Goal: Use online tool/utility: Utilize a website feature to perform a specific function

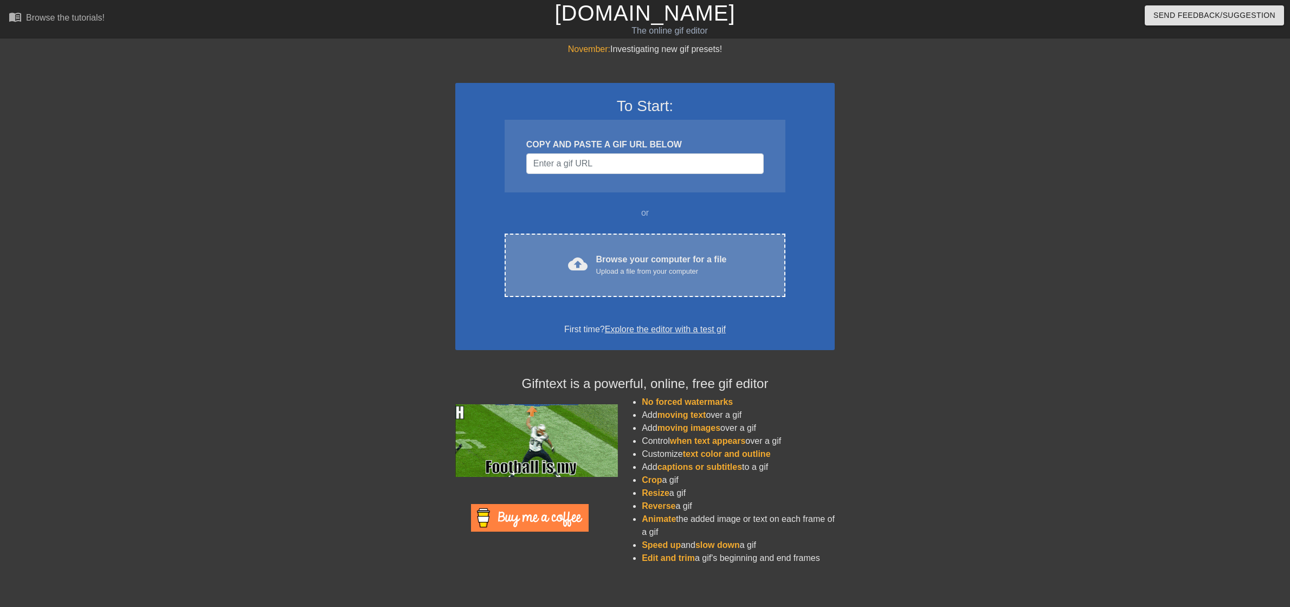
click at [663, 267] on div "Upload a file from your computer" at bounding box center [661, 271] width 131 height 11
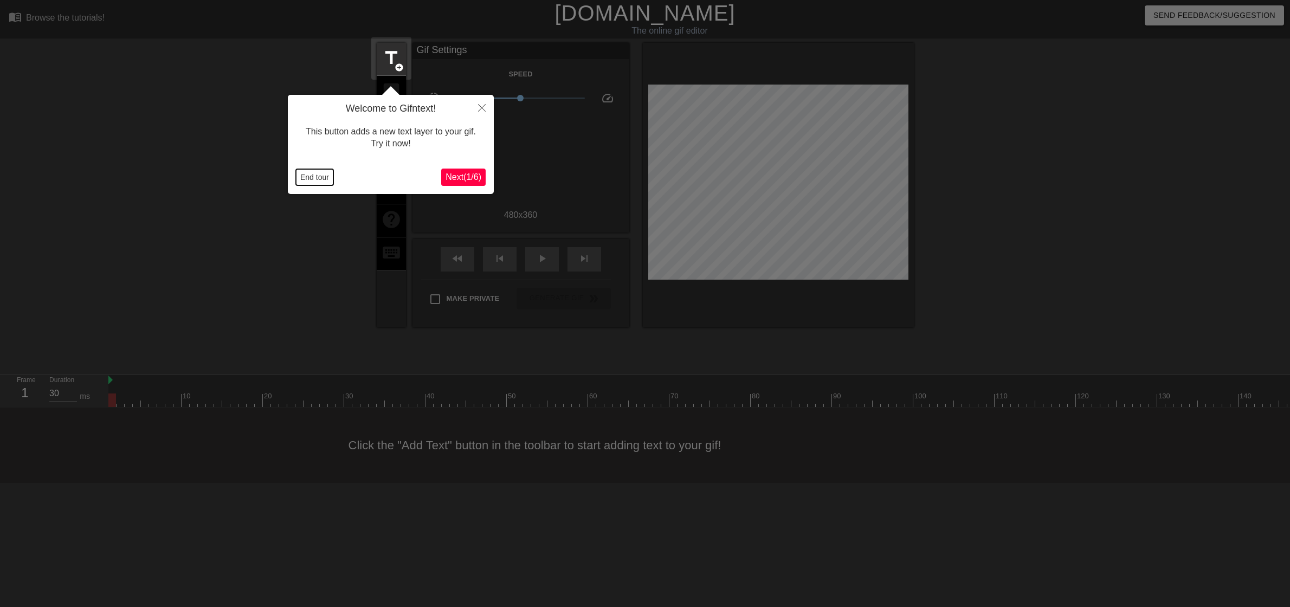
click at [306, 176] on button "End tour" at bounding box center [314, 177] width 37 height 16
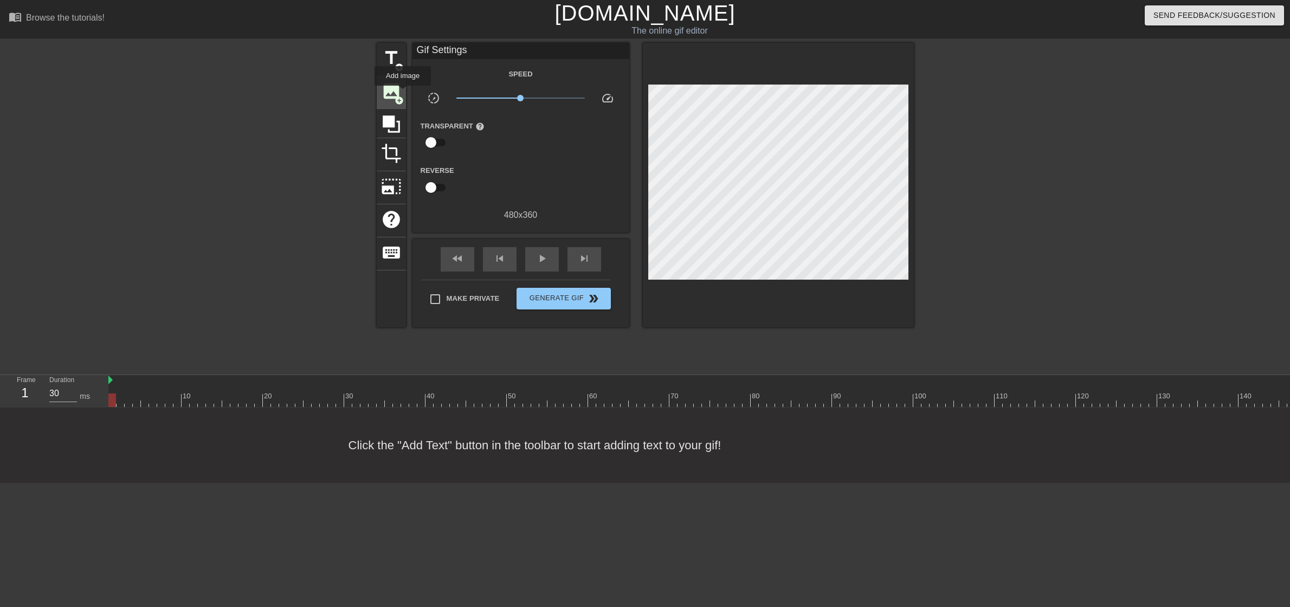
click at [403, 96] on span "add_circle" at bounding box center [398, 100] width 9 height 9
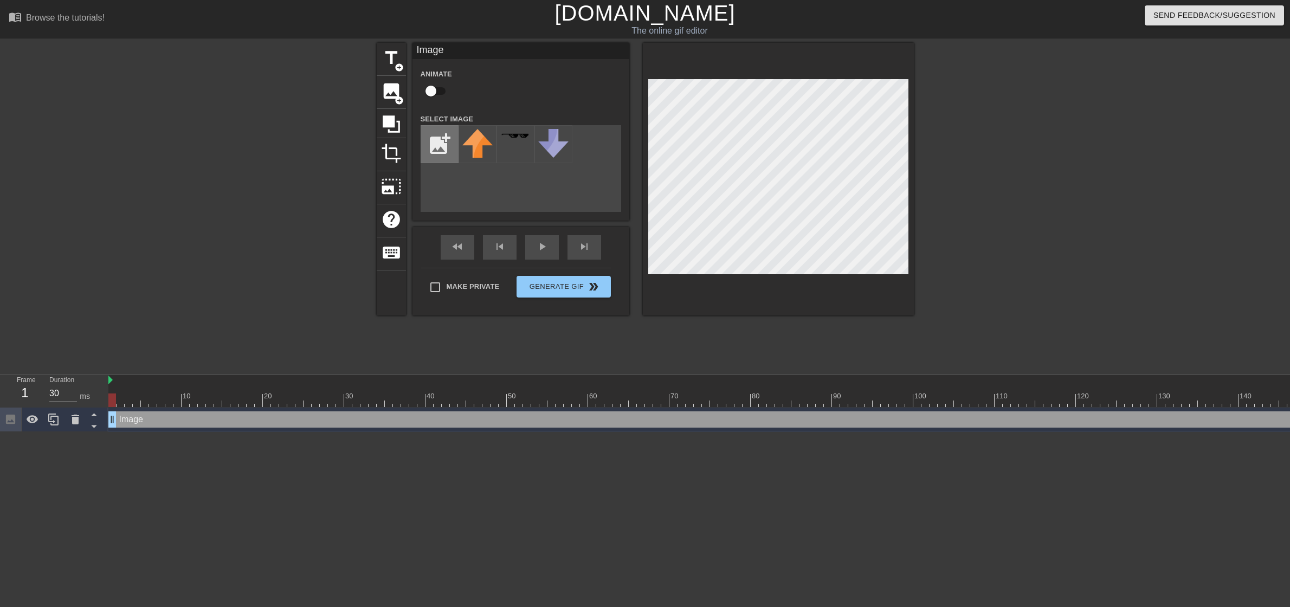
click at [421, 145] on input "file" at bounding box center [439, 144] width 37 height 37
type input "C:\fakepath\ffffff.png"
click at [481, 153] on img at bounding box center [477, 145] width 30 height 33
click at [435, 91] on input "checkbox" at bounding box center [431, 91] width 62 height 21
checkbox input "true"
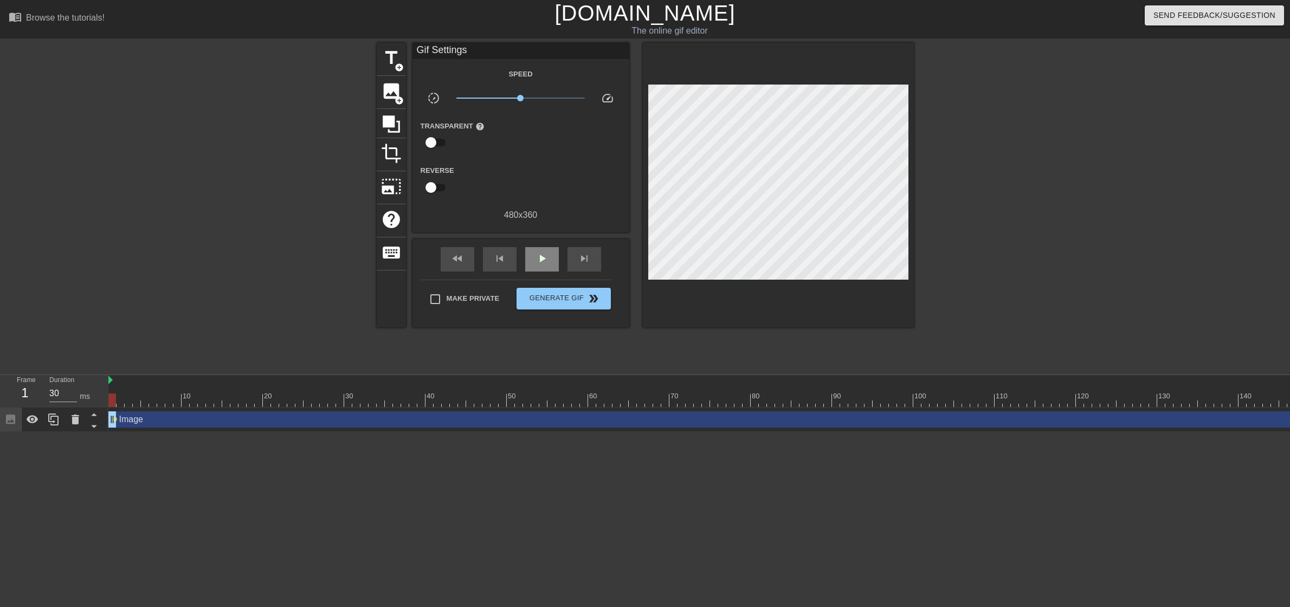
click at [536, 245] on div "fast_rewind skip_previous play_arrow skip_next" at bounding box center [520, 259] width 177 height 41
click at [548, 260] on span "play_arrow" at bounding box center [541, 258] width 13 height 13
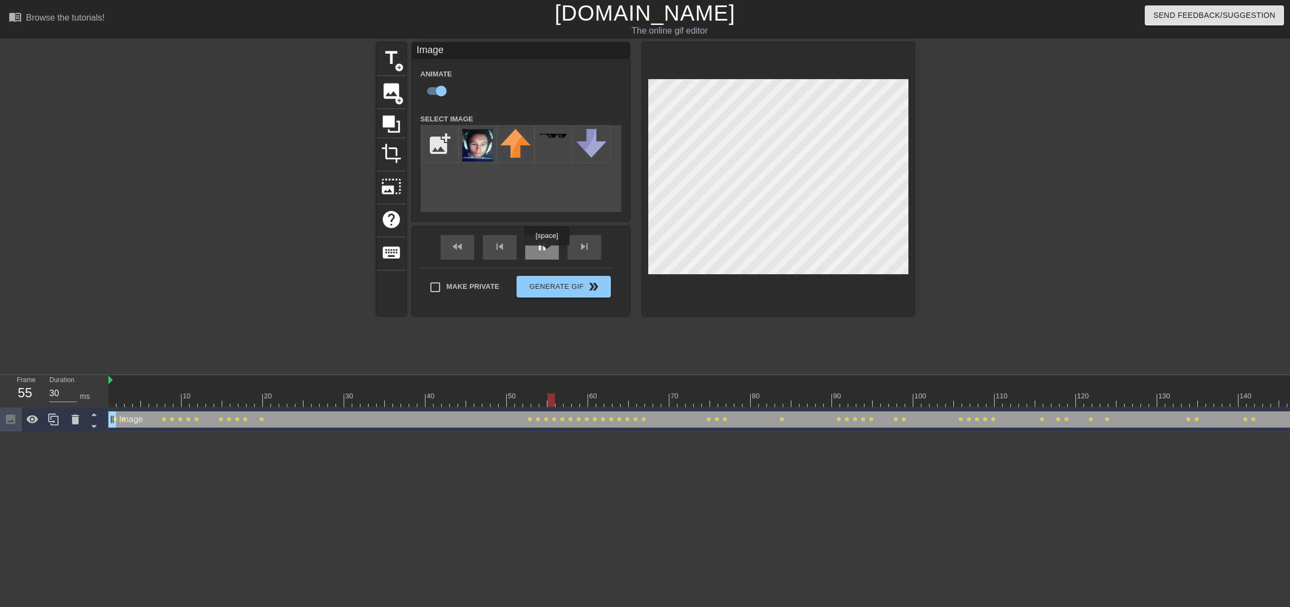
click at [548, 251] on div "pause" at bounding box center [542, 247] width 34 height 24
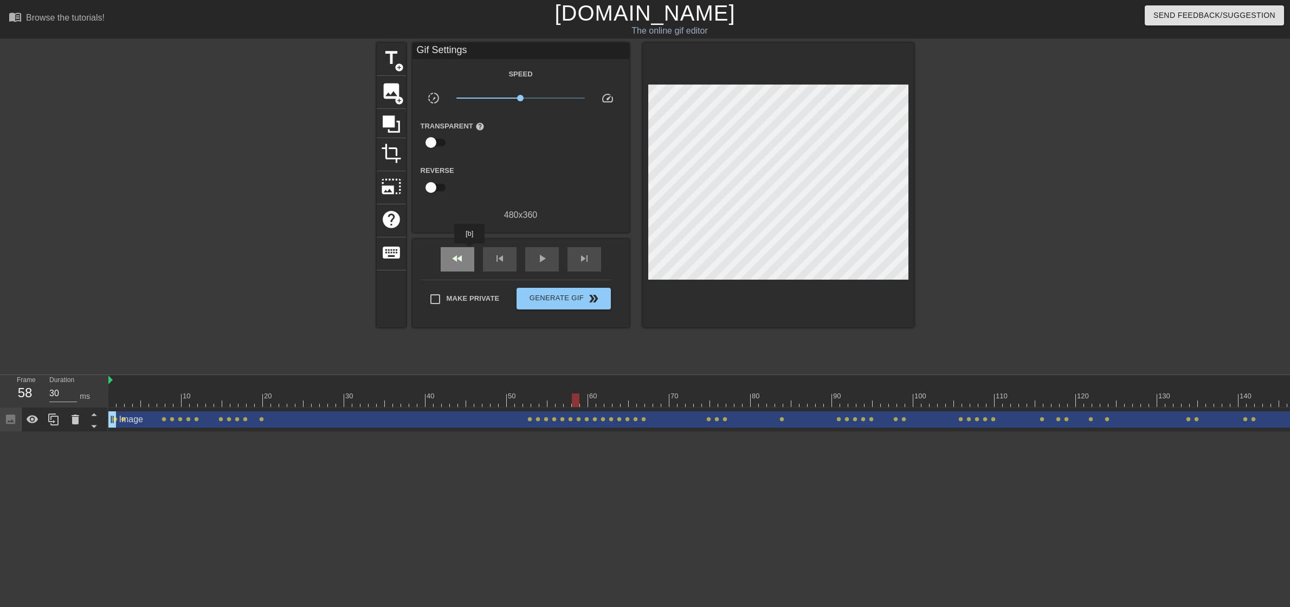
click at [470, 251] on div "fast_rewind" at bounding box center [458, 259] width 34 height 24
click at [542, 256] on span "play_arrow" at bounding box center [541, 258] width 13 height 13
click at [543, 256] on span "pause" at bounding box center [541, 258] width 13 height 13
click at [271, 405] on div at bounding box center [803, 400] width 1390 height 14
click at [285, 405] on div at bounding box center [803, 400] width 1390 height 14
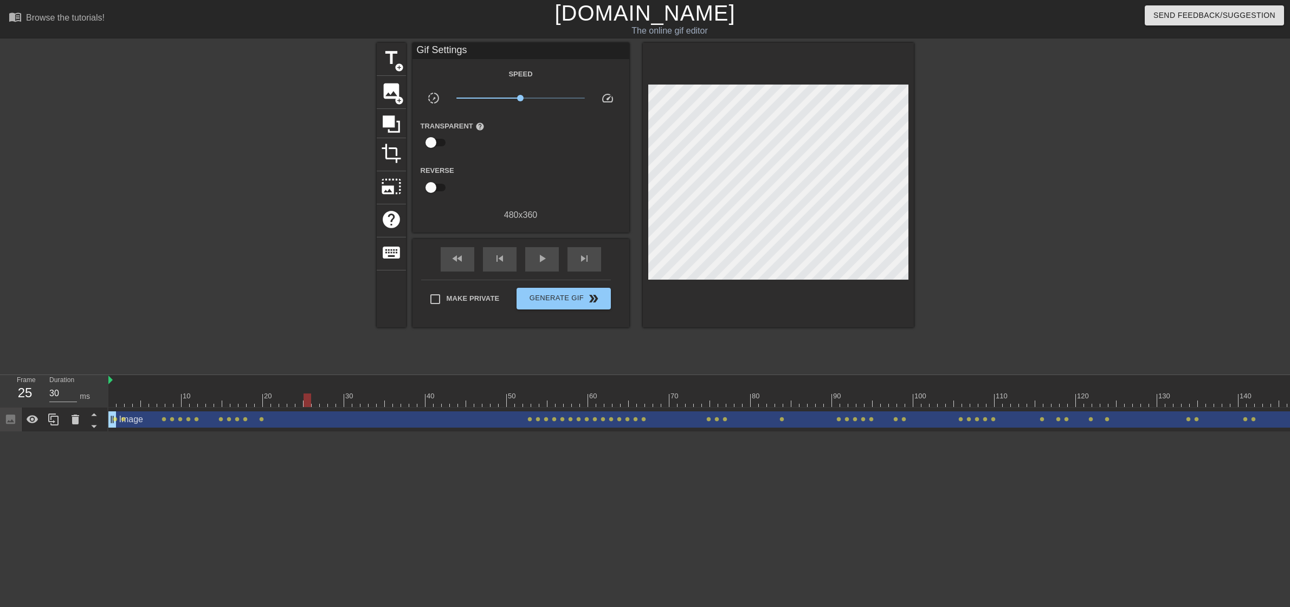
click at [307, 401] on div at bounding box center [803, 400] width 1390 height 14
click at [334, 401] on div at bounding box center [803, 400] width 1390 height 14
drag, startPoint x: 361, startPoint y: 401, endPoint x: 433, endPoint y: 399, distance: 72.6
click at [433, 399] on div at bounding box center [803, 400] width 1390 height 14
click at [407, 397] on div at bounding box center [803, 400] width 1390 height 14
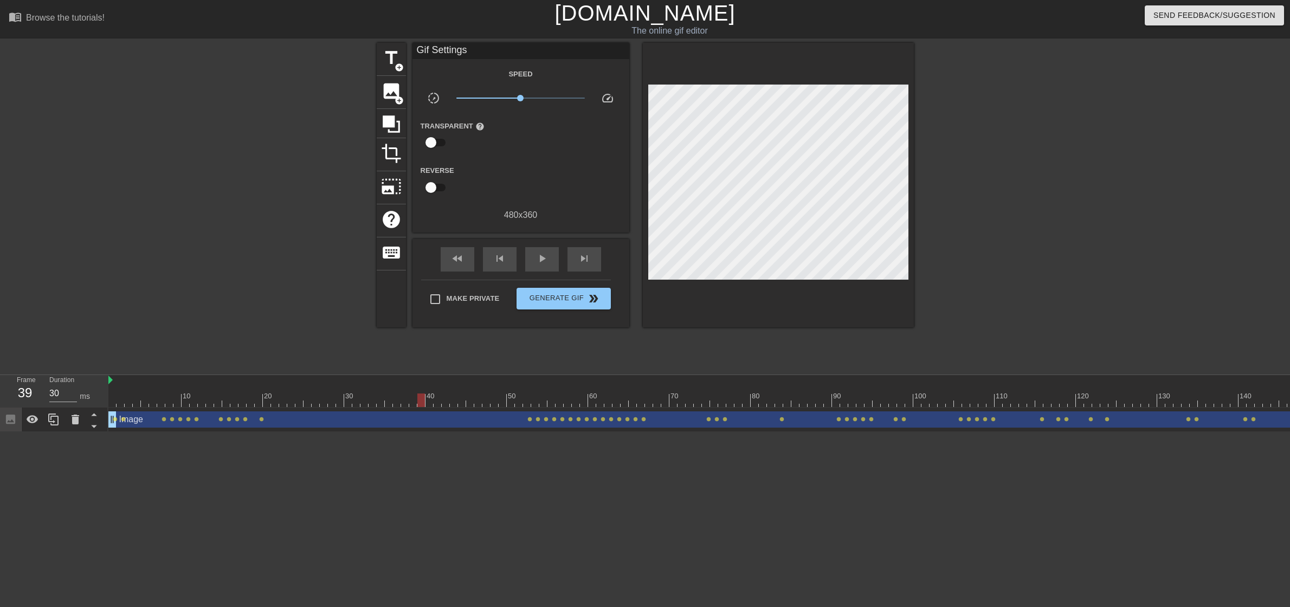
drag, startPoint x: 410, startPoint y: 397, endPoint x: 417, endPoint y: 397, distance: 7.6
click at [417, 397] on div at bounding box center [421, 400] width 8 height 14
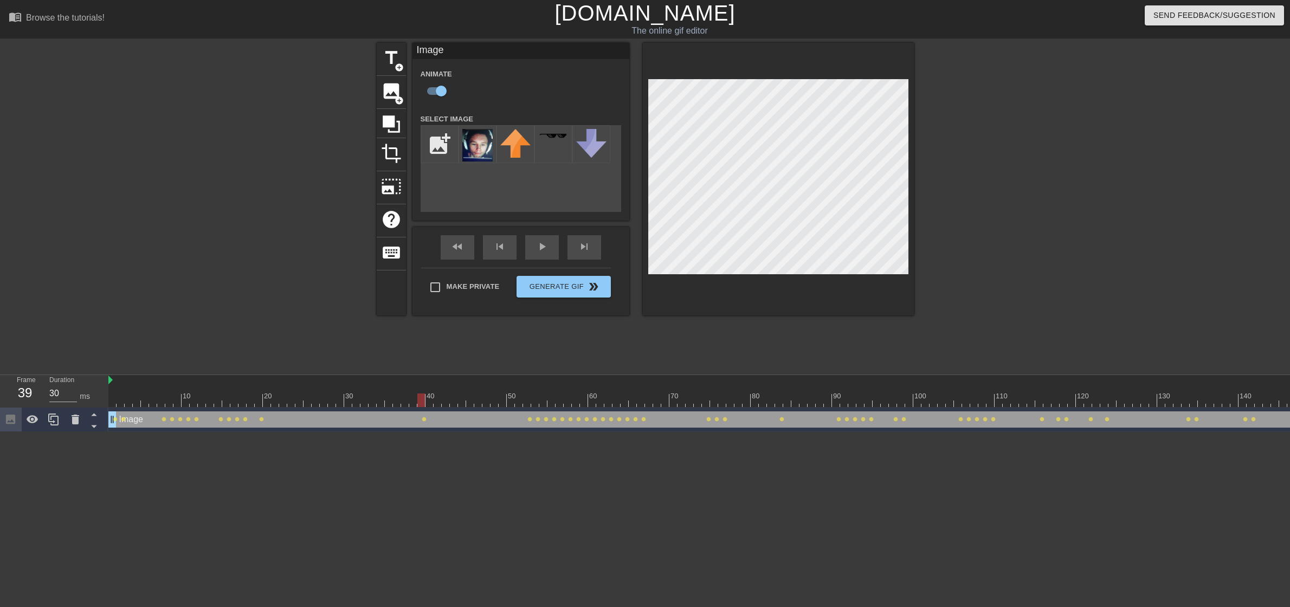
click at [428, 401] on div at bounding box center [803, 400] width 1390 height 14
click at [435, 399] on div at bounding box center [803, 400] width 1390 height 14
type input "30"
drag, startPoint x: 442, startPoint y: 399, endPoint x: 1293, endPoint y: 398, distance: 850.7
click at [1289, 398] on html "menu_book Browse the tutorials! [DOMAIN_NAME] The online gif editor Send Feedba…" at bounding box center [645, 216] width 1290 height 432
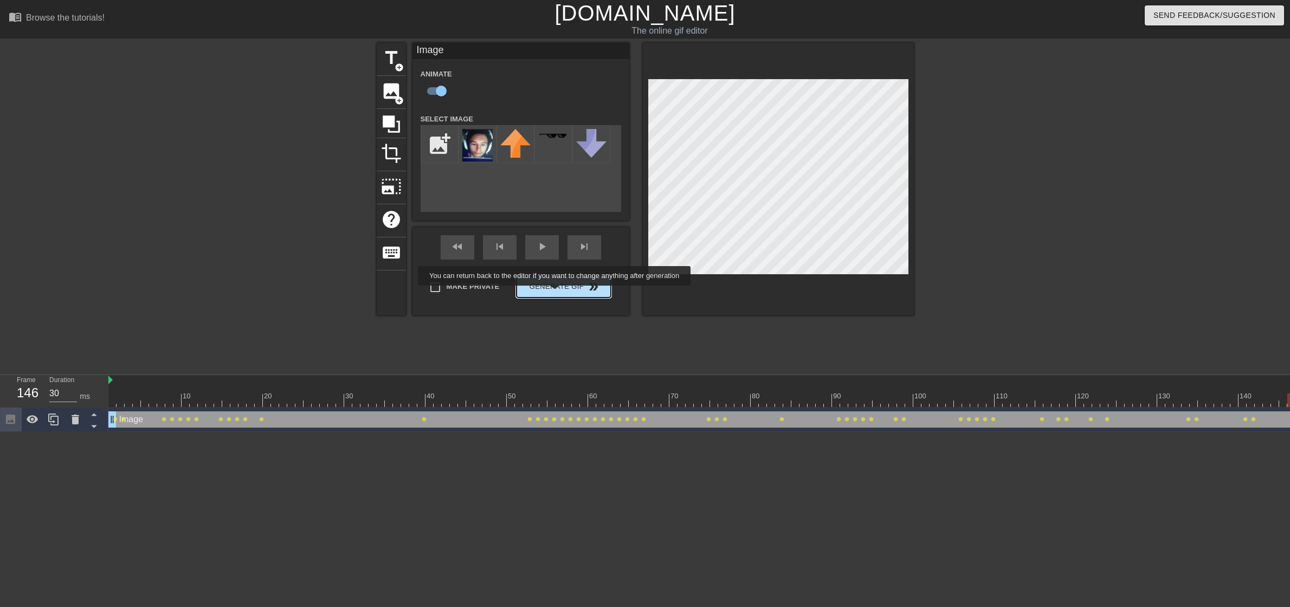
click at [555, 293] on span "Generate Gif double_arrow" at bounding box center [563, 286] width 85 height 13
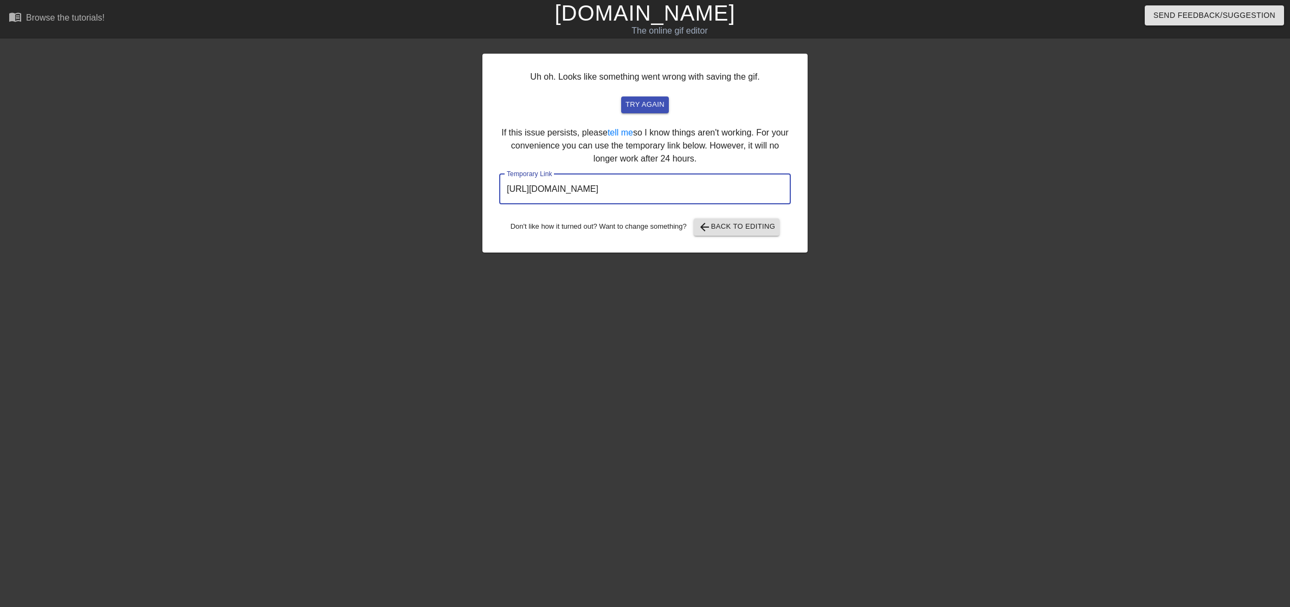
click at [722, 193] on input "[URL][DOMAIN_NAME]" at bounding box center [645, 189] width 292 height 30
